Goal: Task Accomplishment & Management: Use online tool/utility

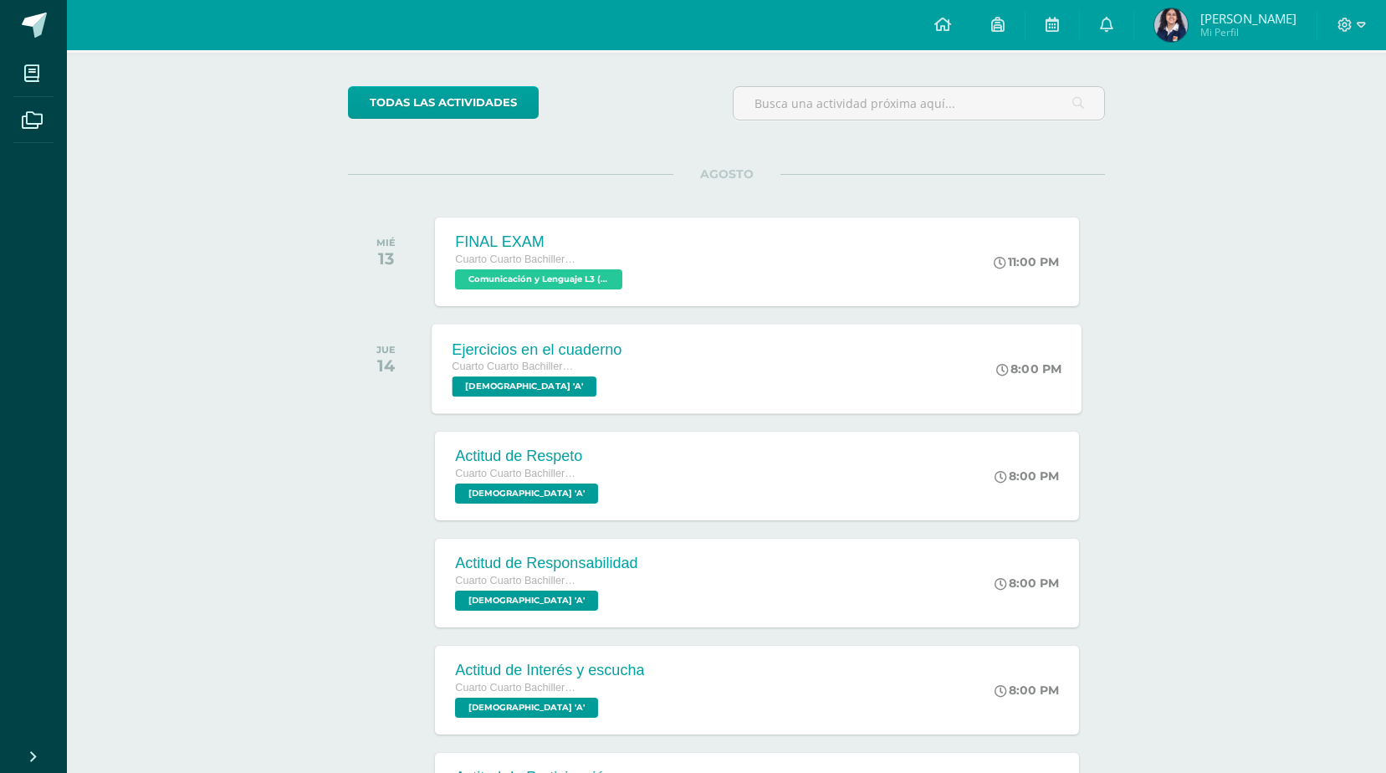
scroll to position [287, 0]
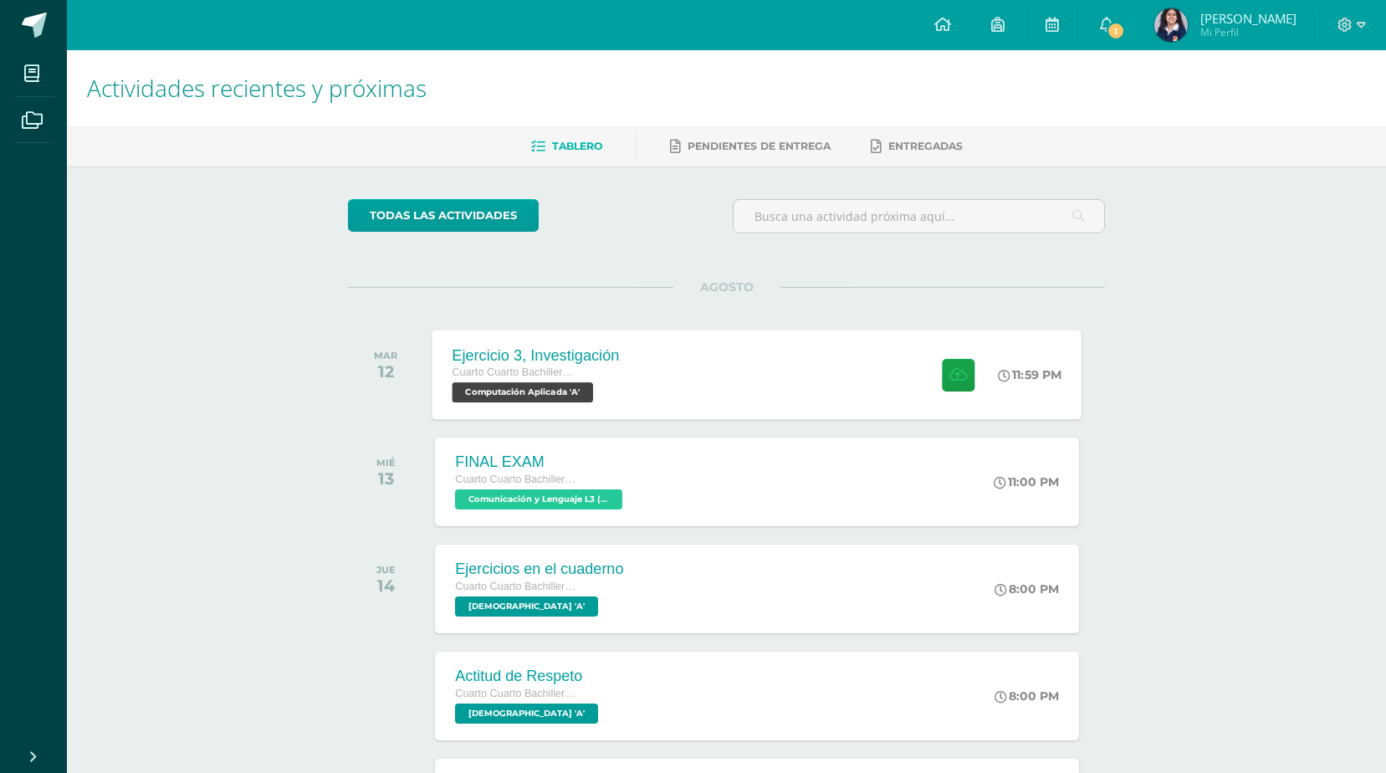
click at [862, 402] on div "Ejercicio 3, Investigación Cuarto Cuarto Bachillerato en Ciencias y Letras con …" at bounding box center [758, 375] width 650 height 90
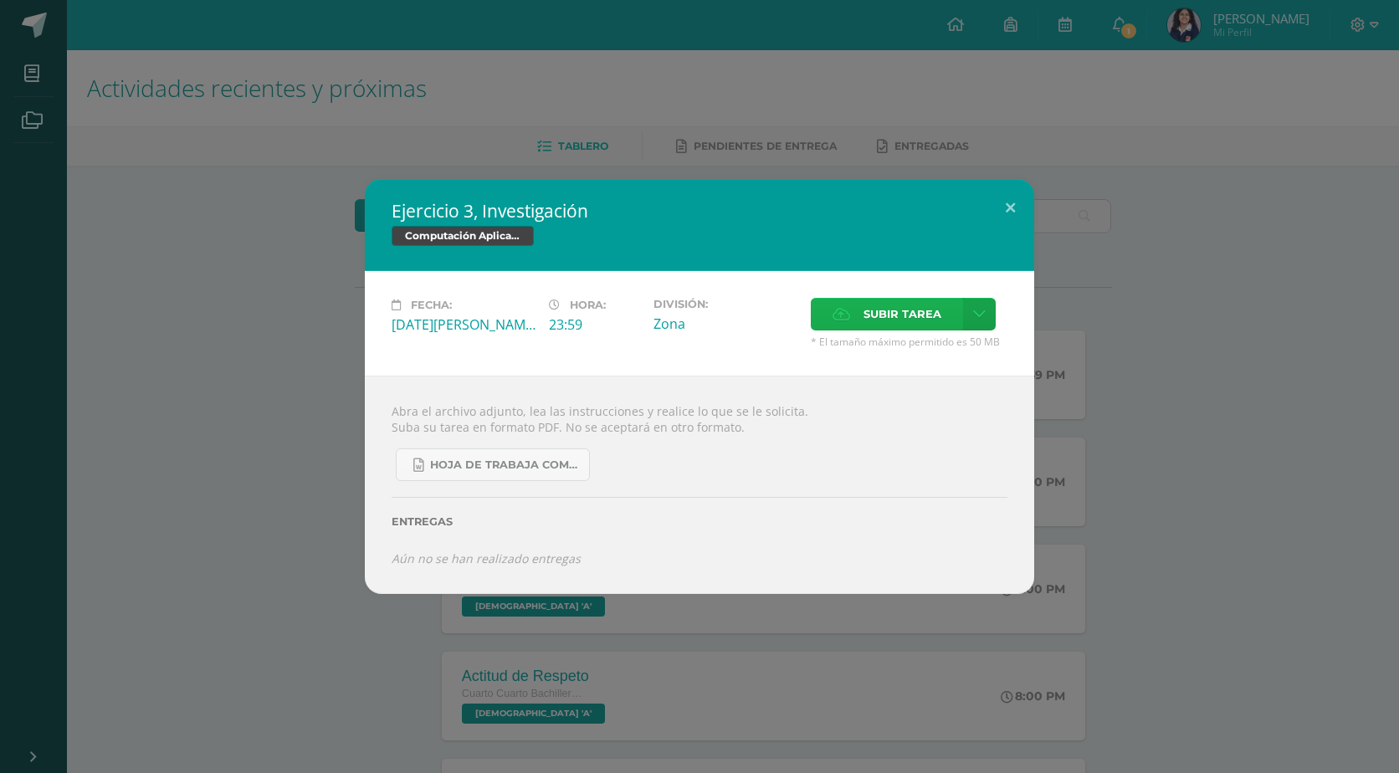
click at [867, 321] on span "Subir tarea" at bounding box center [902, 314] width 78 height 31
click at [0, 0] on input "Subir tarea" at bounding box center [0, 0] width 0 height 0
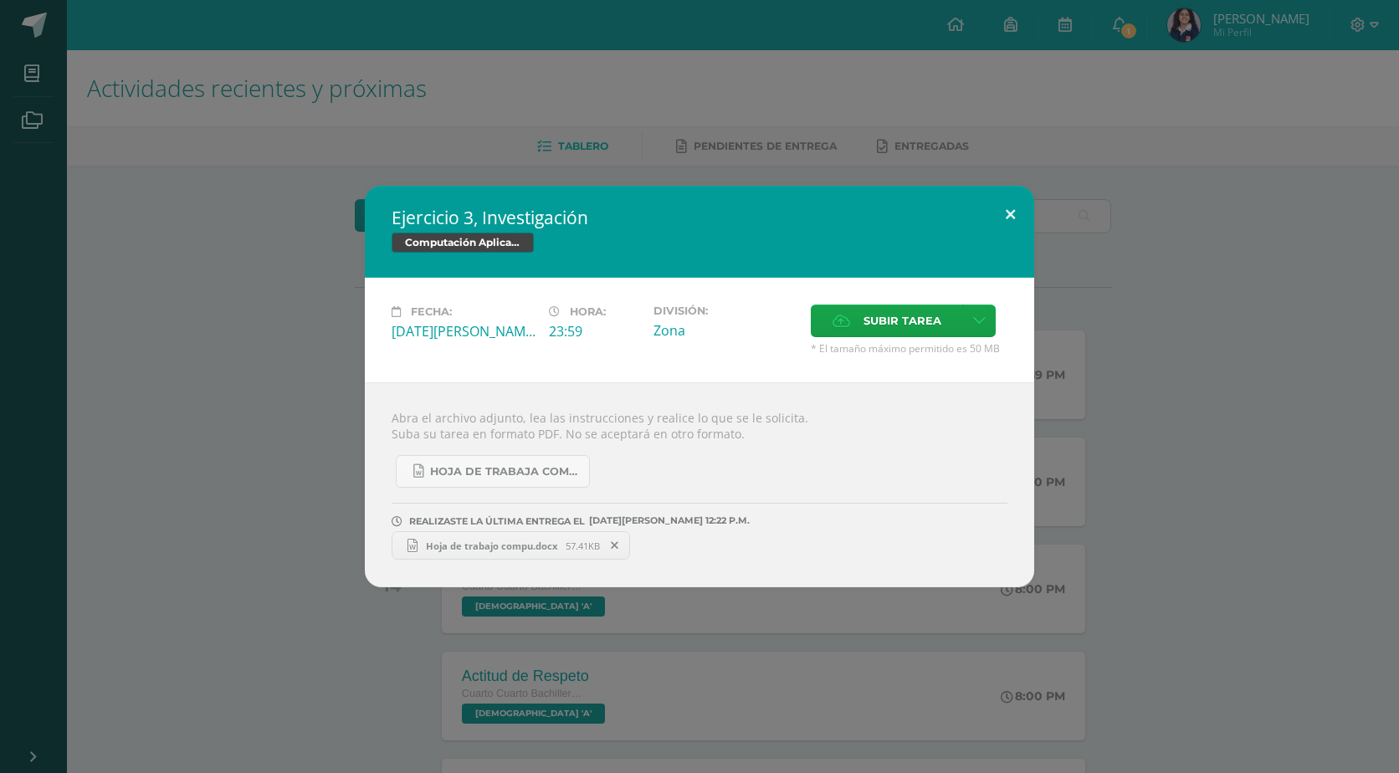
click at [1003, 212] on button at bounding box center [1010, 214] width 48 height 57
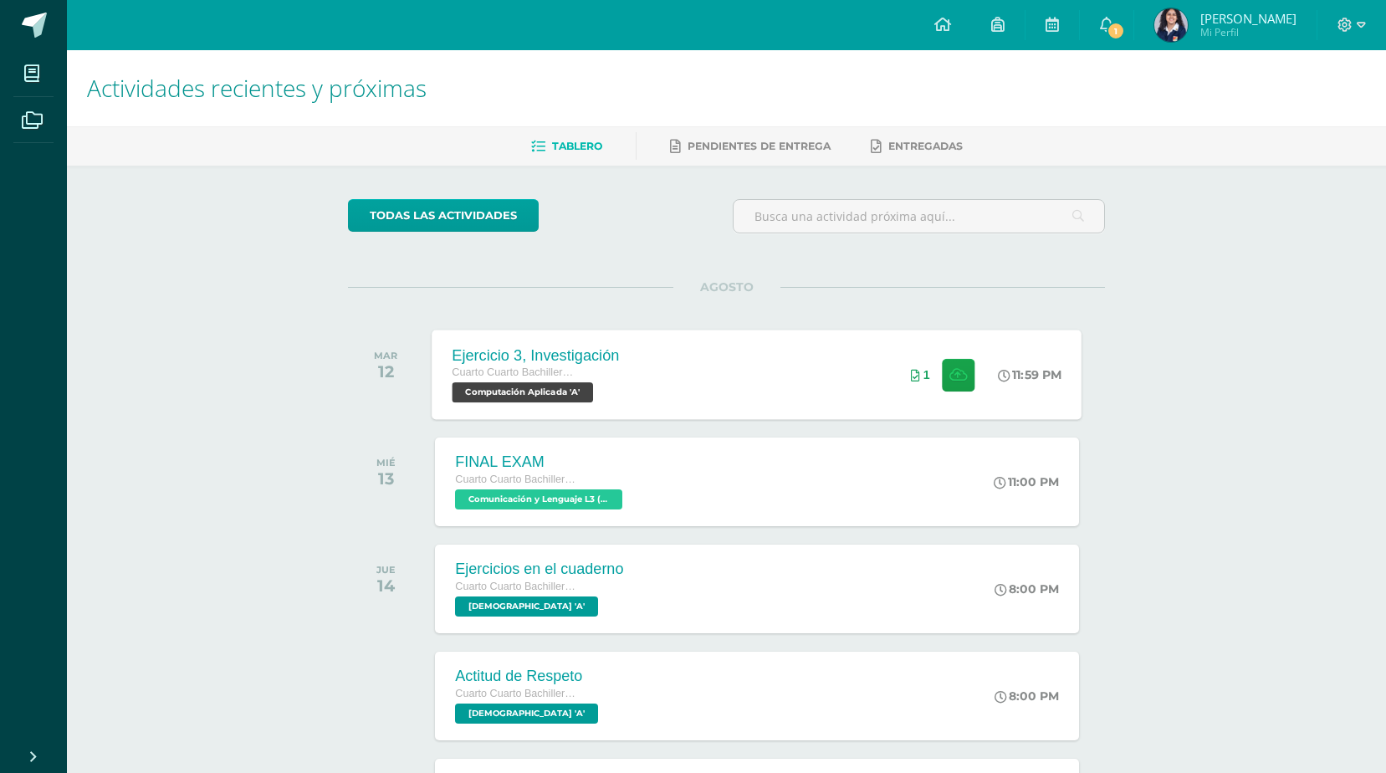
click at [725, 405] on div "Ejercicio 3, Investigación Cuarto Cuarto Bachillerato en Ciencias y Letras con …" at bounding box center [758, 375] width 650 height 90
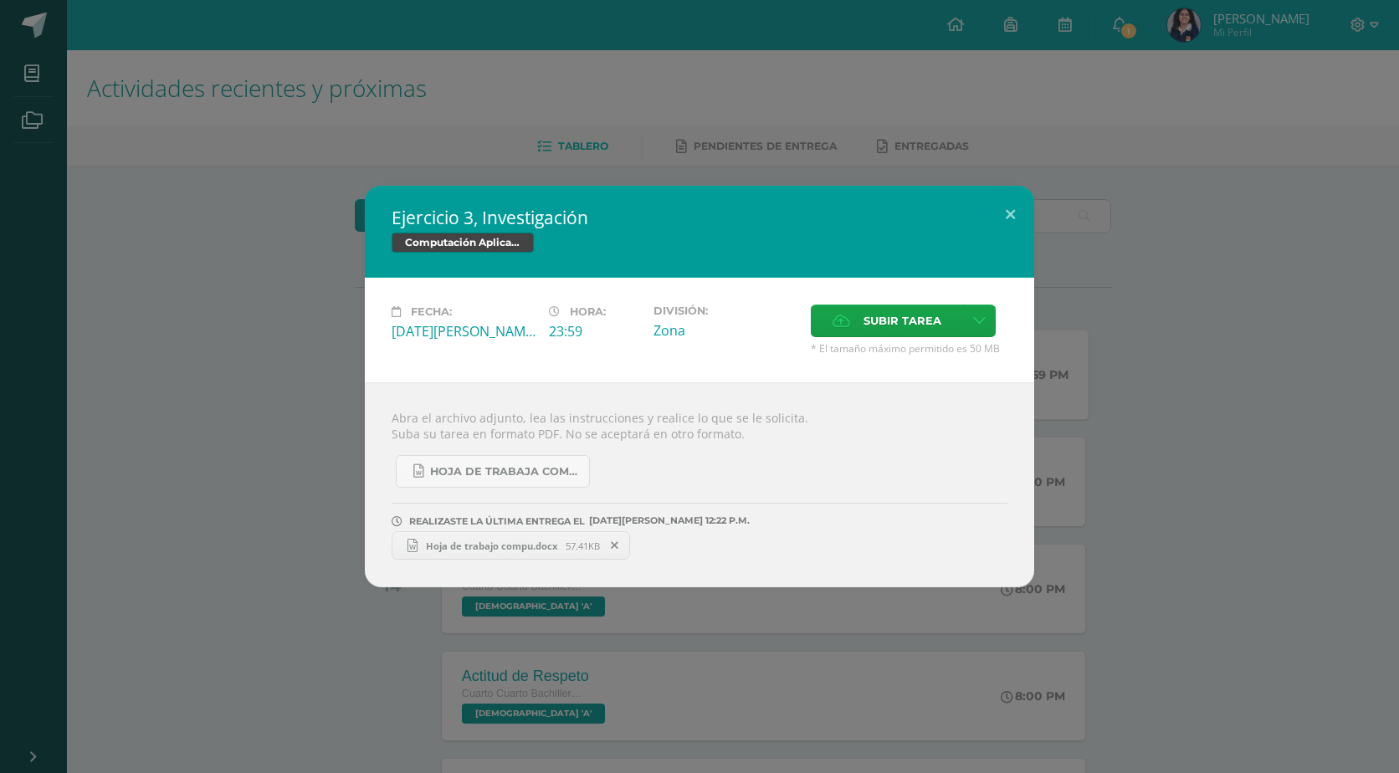
click at [604, 554] on span at bounding box center [615, 545] width 28 height 18
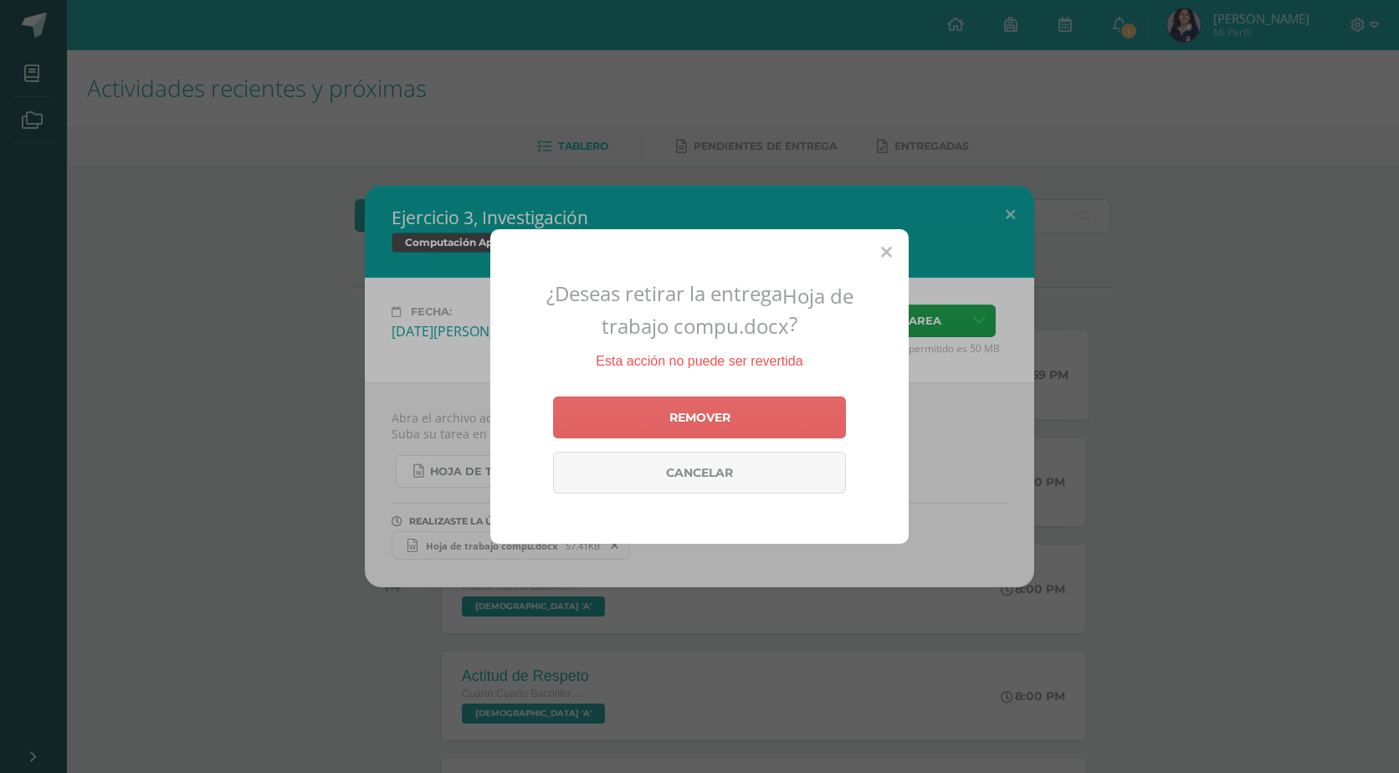
click at [737, 442] on div "Remover Cancelar" at bounding box center [699, 445] width 293 height 110
click at [730, 403] on link "Remover" at bounding box center [699, 418] width 293 height 42
